Goal: Navigation & Orientation: Find specific page/section

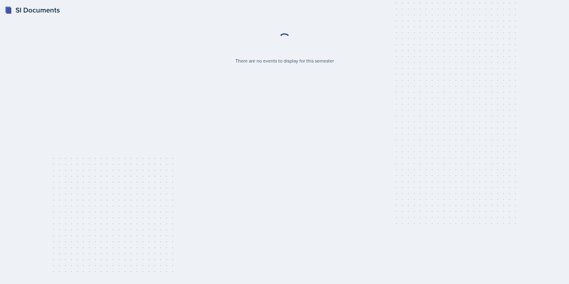
select select "2bed604d-1099-4043-b1bc-2365e8740244"
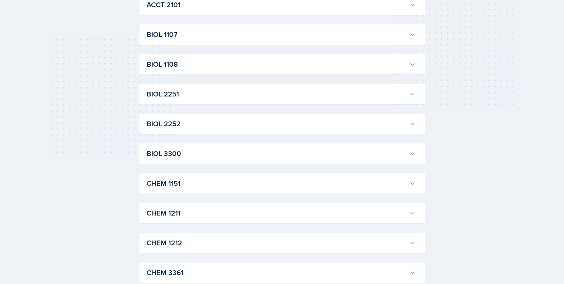
scroll to position [119, 0]
click at [238, 214] on h3 "CHEM 1211" at bounding box center [277, 212] width 260 height 11
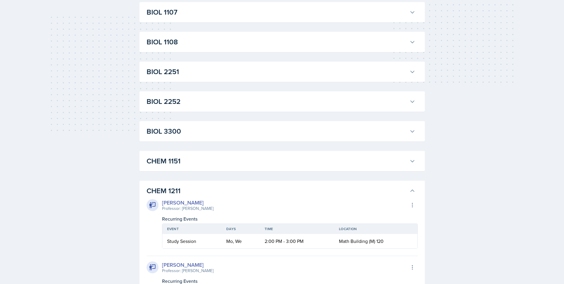
scroll to position [89, 0]
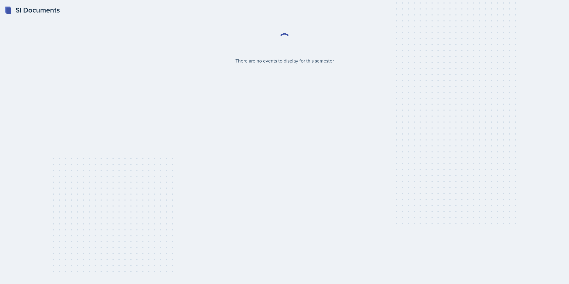
select select "2bed604d-1099-4043-b1bc-2365e8740244"
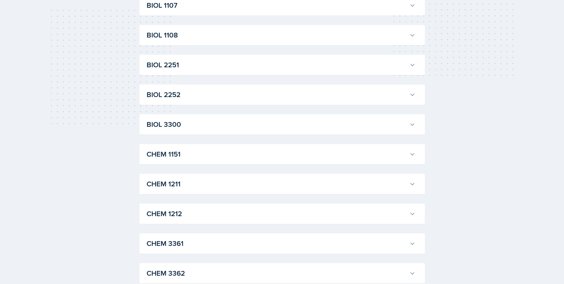
scroll to position [149, 0]
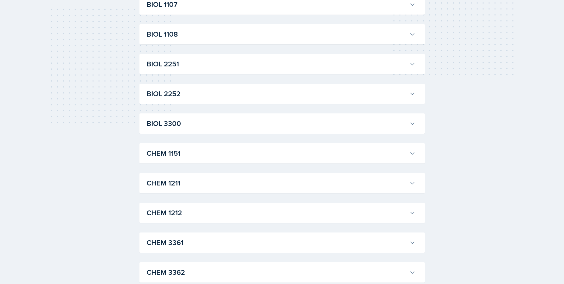
click at [291, 186] on h3 "CHEM 1211" at bounding box center [277, 183] width 260 height 11
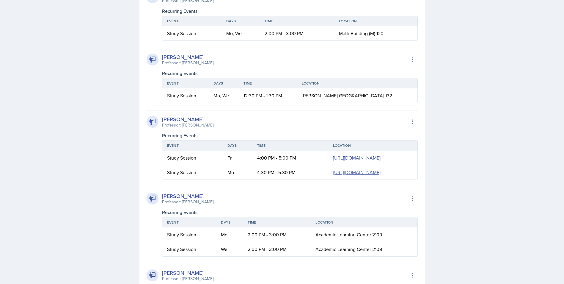
scroll to position [357, 0]
